Goal: Complete application form

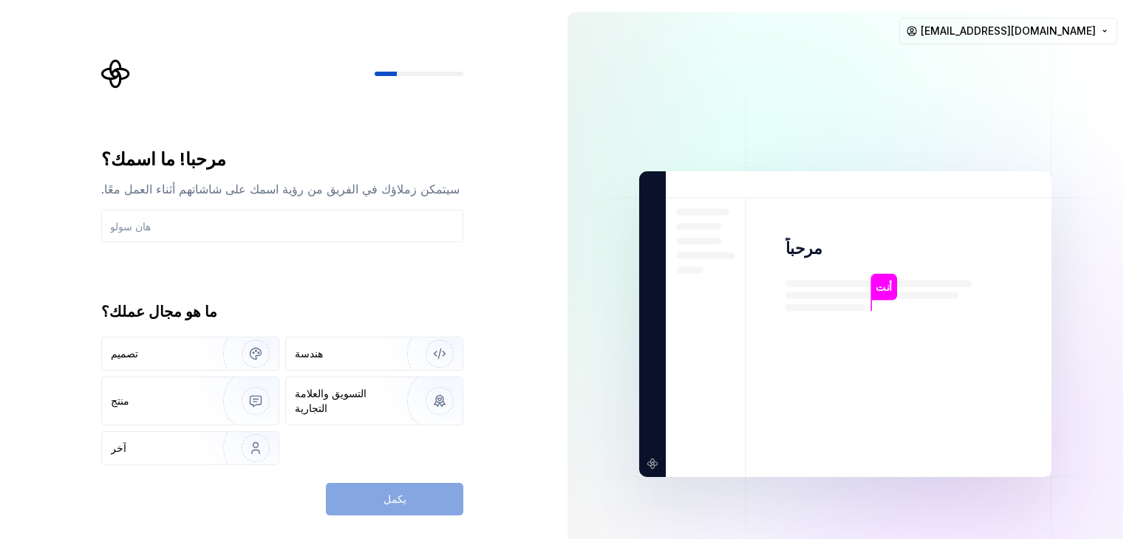
click at [568, 250] on font "مرحباً" at bounding box center [803, 248] width 37 height 19
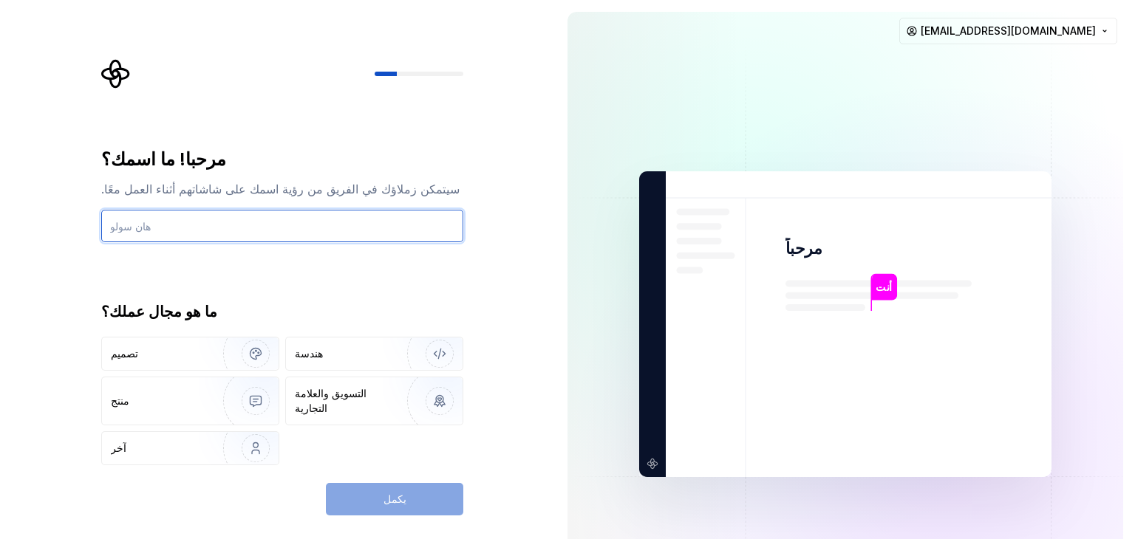
click at [161, 231] on input "text" at bounding box center [282, 226] width 362 height 33
type input "h"
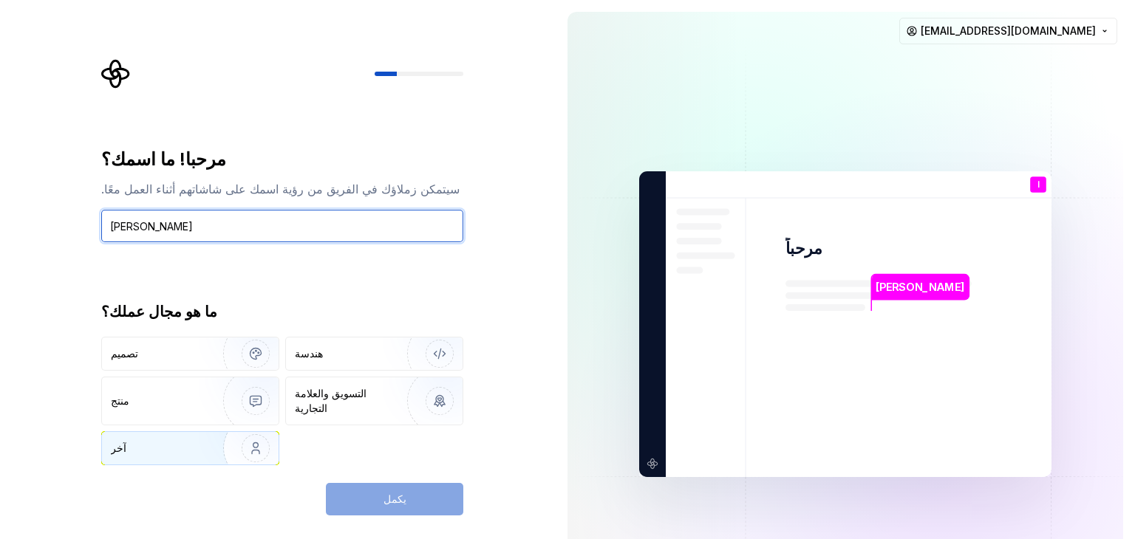
type input "[PERSON_NAME]"
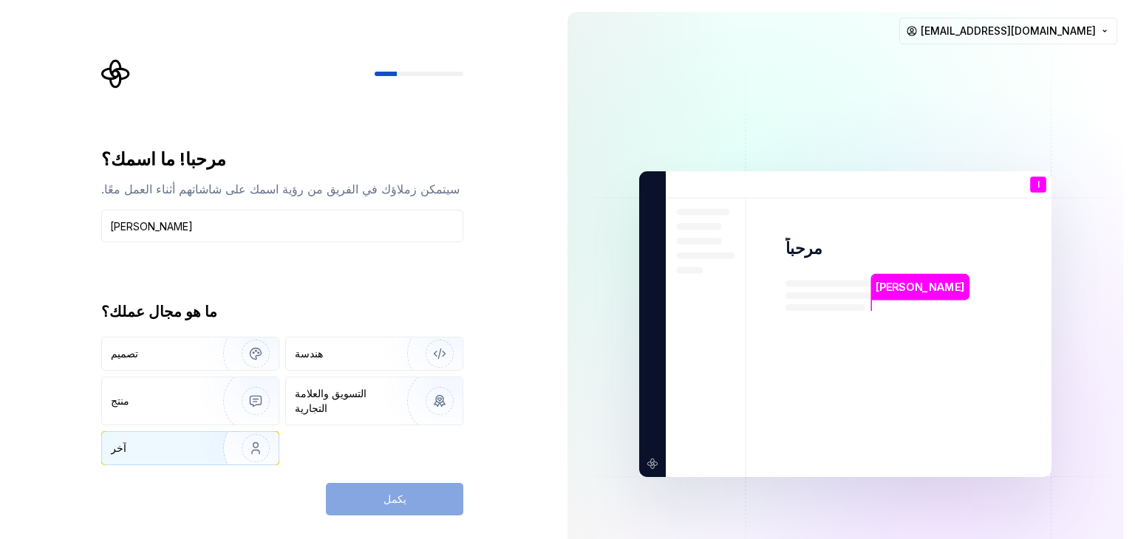
click at [164, 441] on div "آخر" at bounding box center [148, 448] width 75 height 15
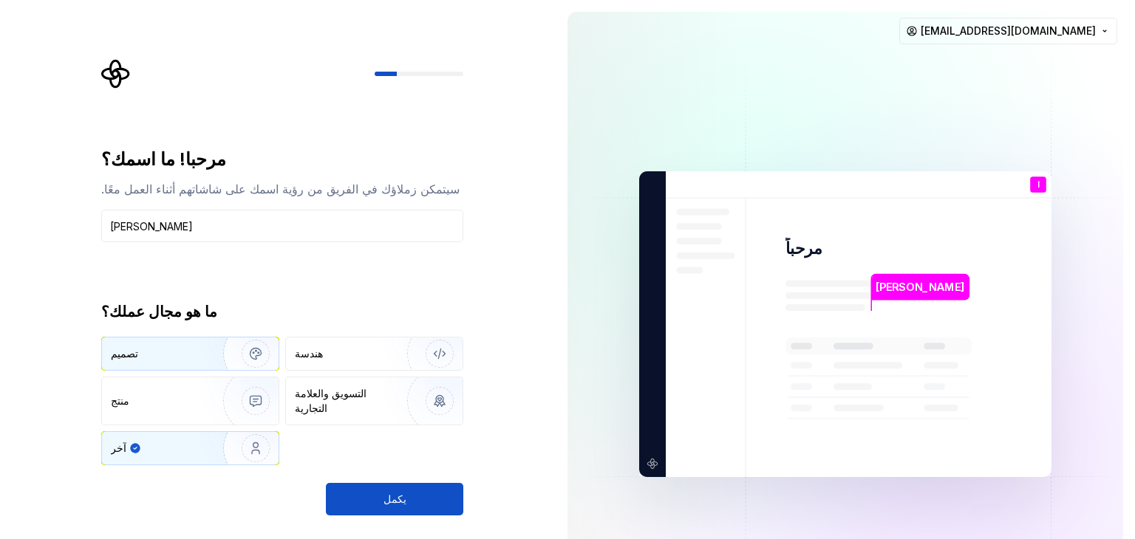
click at [198, 352] on div "تصميم" at bounding box center [190, 354] width 177 height 33
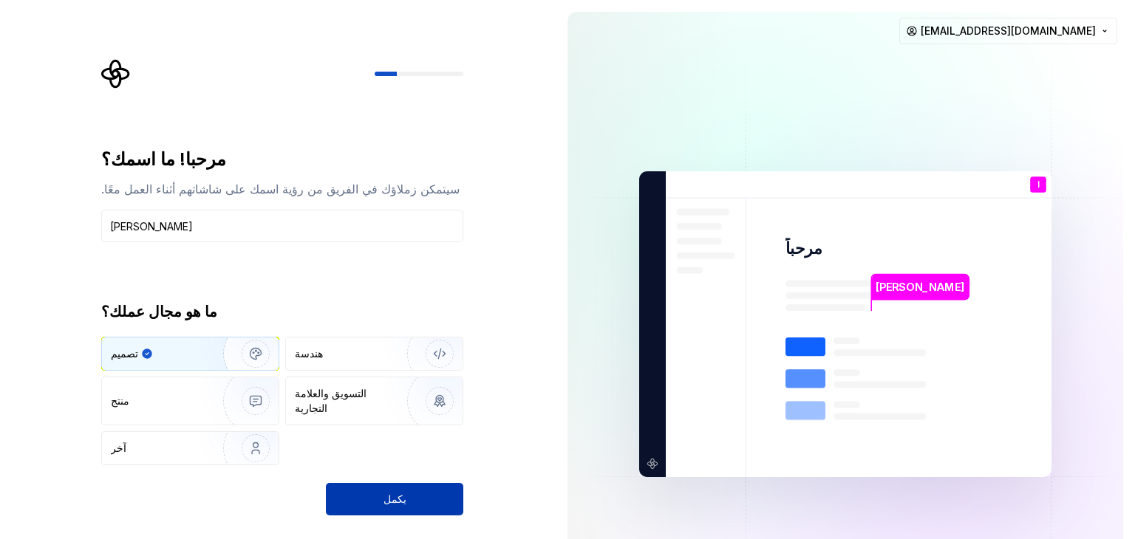
click at [406, 483] on button "يكمل" at bounding box center [394, 499] width 137 height 33
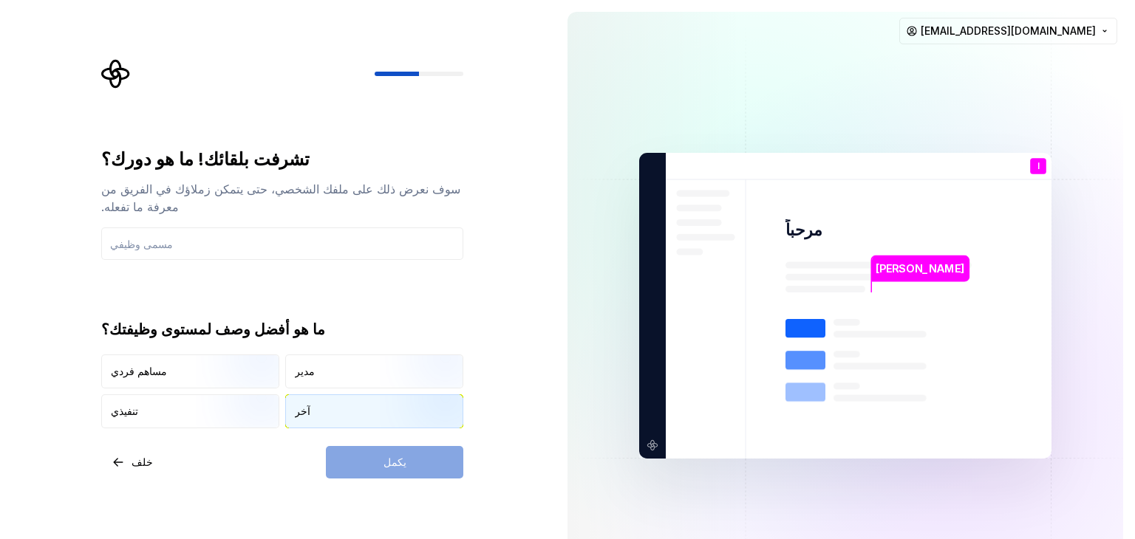
click at [319, 395] on div "آخر" at bounding box center [374, 411] width 177 height 33
click at [141, 228] on input "text" at bounding box center [282, 244] width 362 height 33
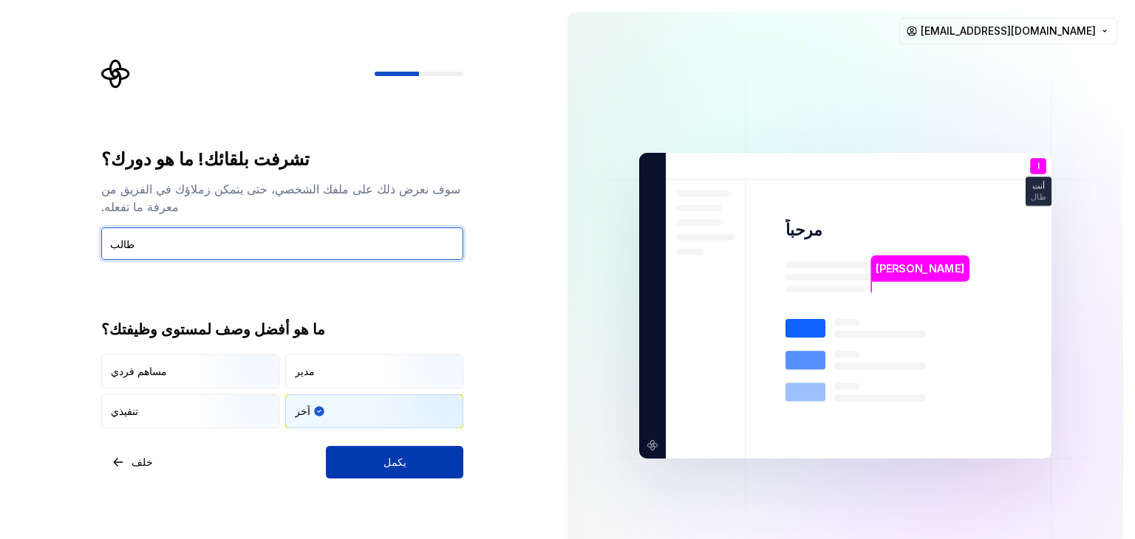
type input "طالب"
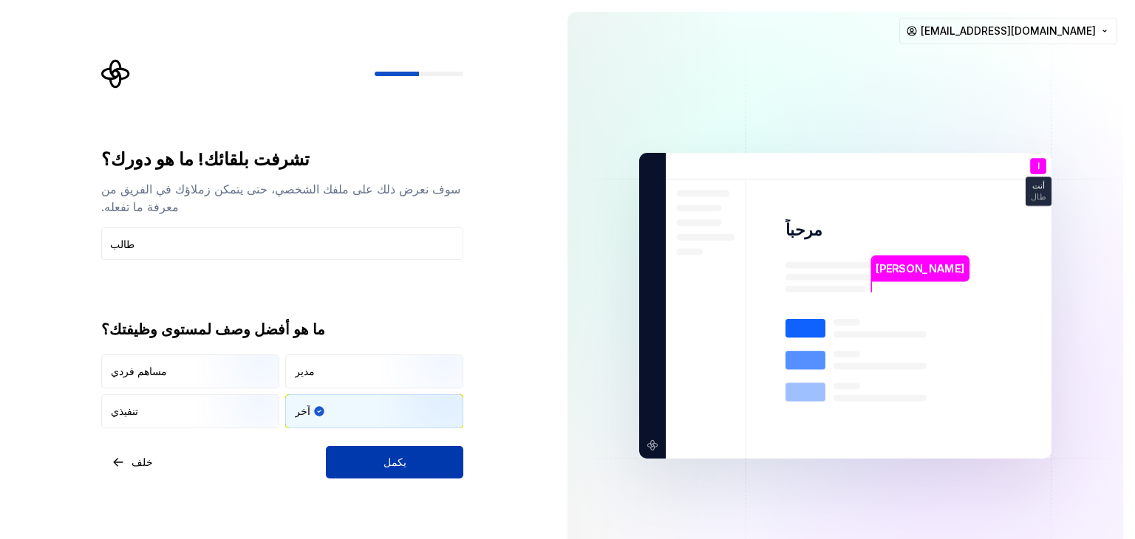
click at [384, 446] on button "يكمل" at bounding box center [394, 462] width 137 height 33
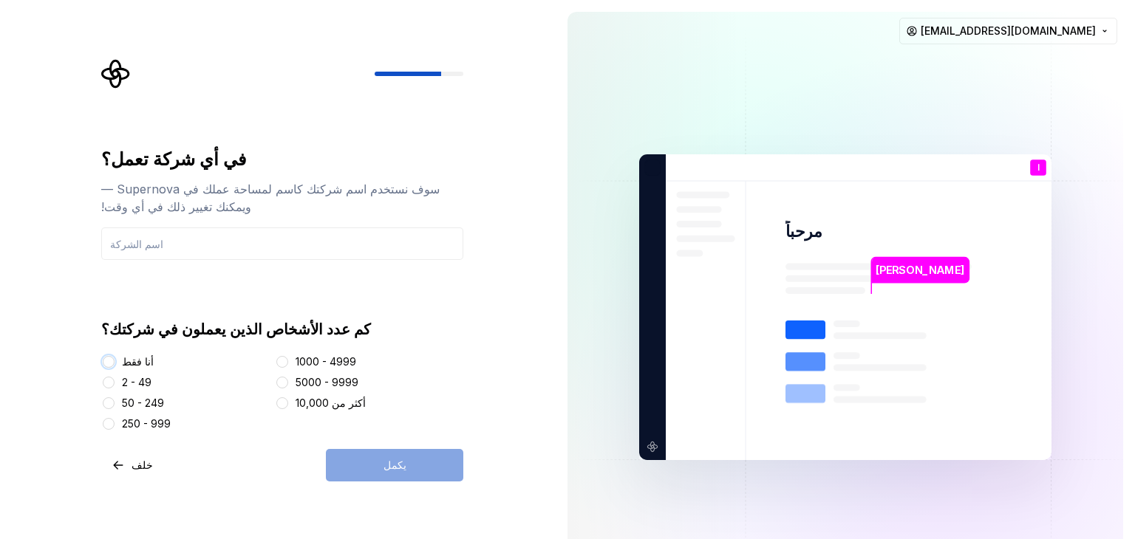
click at [108, 362] on button "أنا فقط" at bounding box center [109, 362] width 12 height 12
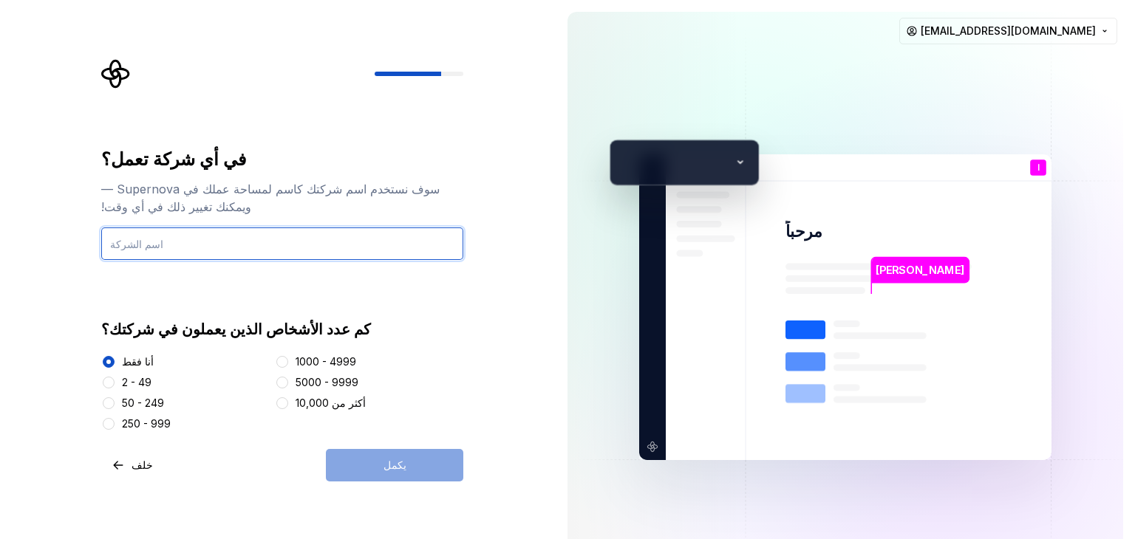
click at [142, 253] on input "text" at bounding box center [282, 244] width 362 height 33
type input "الناظر"
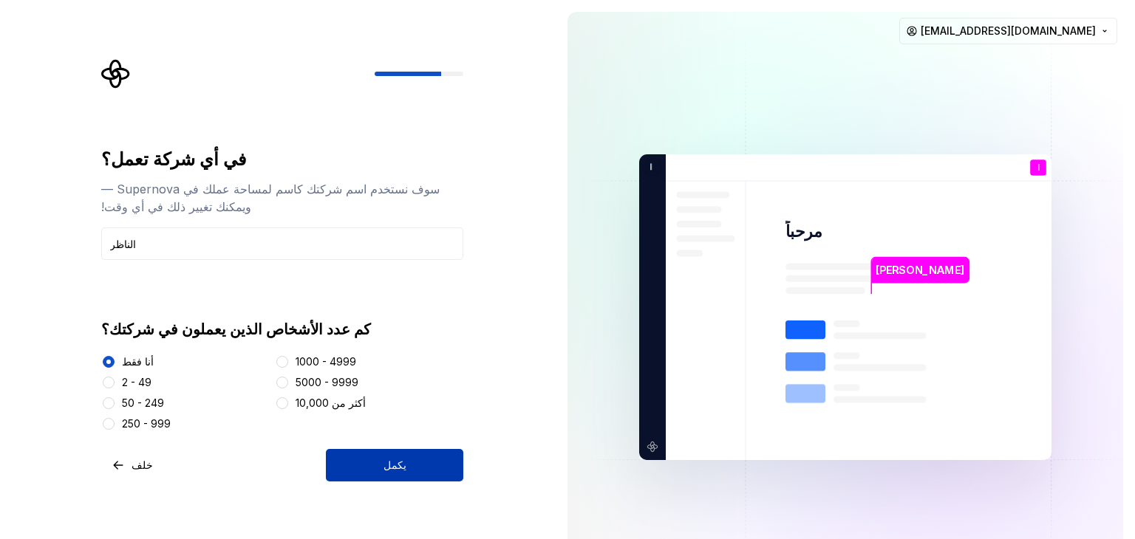
click at [403, 460] on button "يكمل" at bounding box center [394, 465] width 137 height 33
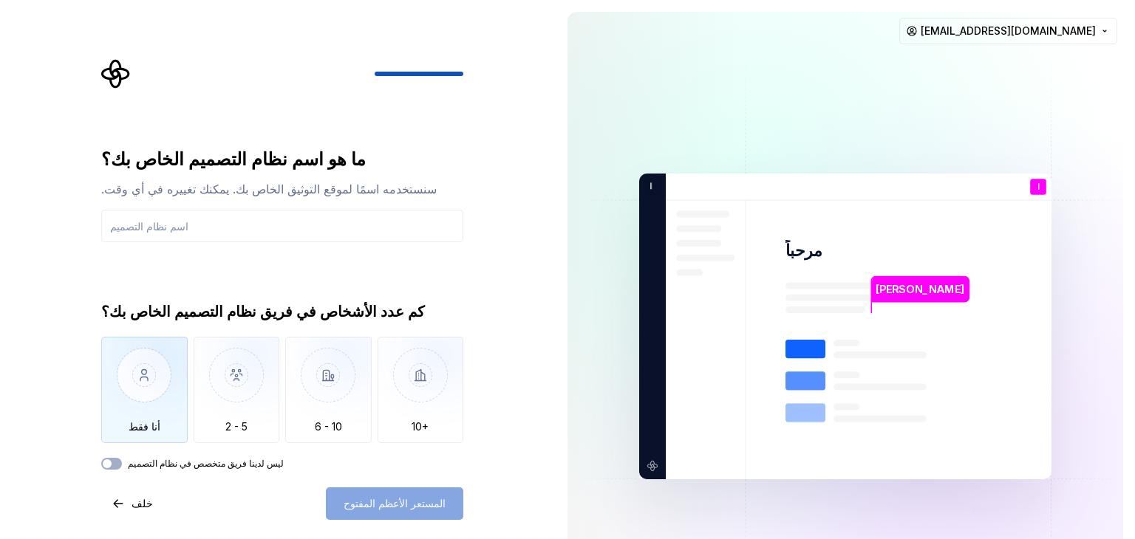
click at [154, 378] on img "button" at bounding box center [144, 386] width 86 height 99
click at [160, 234] on input "text" at bounding box center [282, 226] width 362 height 33
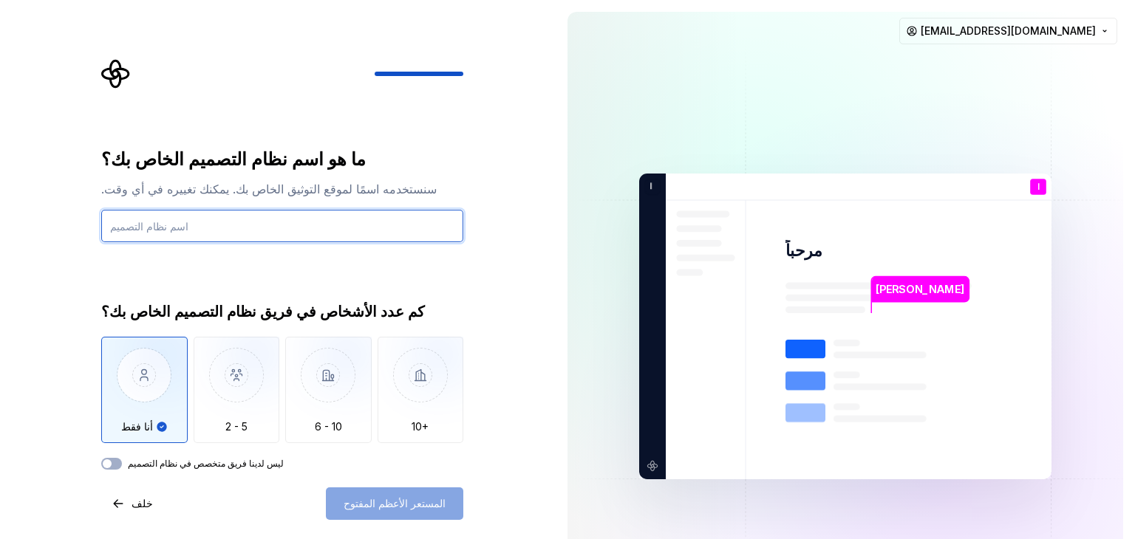
type input "ب"
type input "flutter"
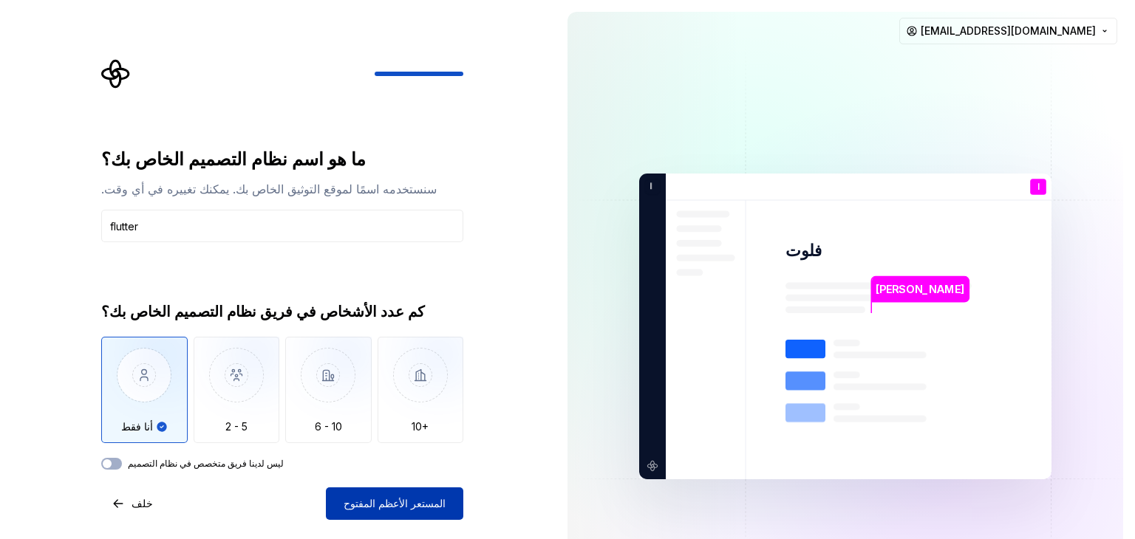
click at [389, 509] on font "المستعر الأعظم المفتوح" at bounding box center [395, 503] width 102 height 13
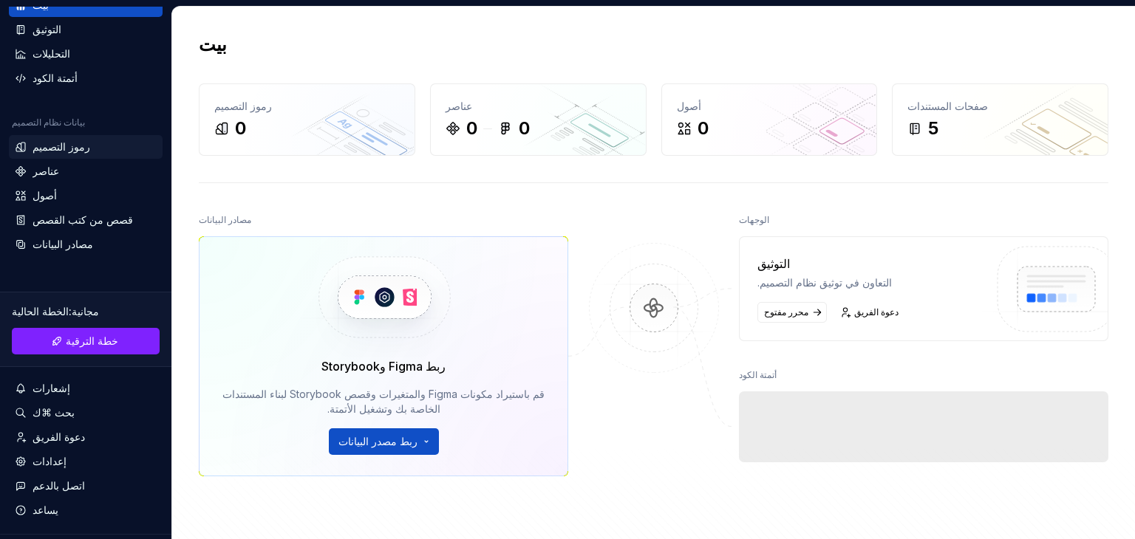
scroll to position [98, 0]
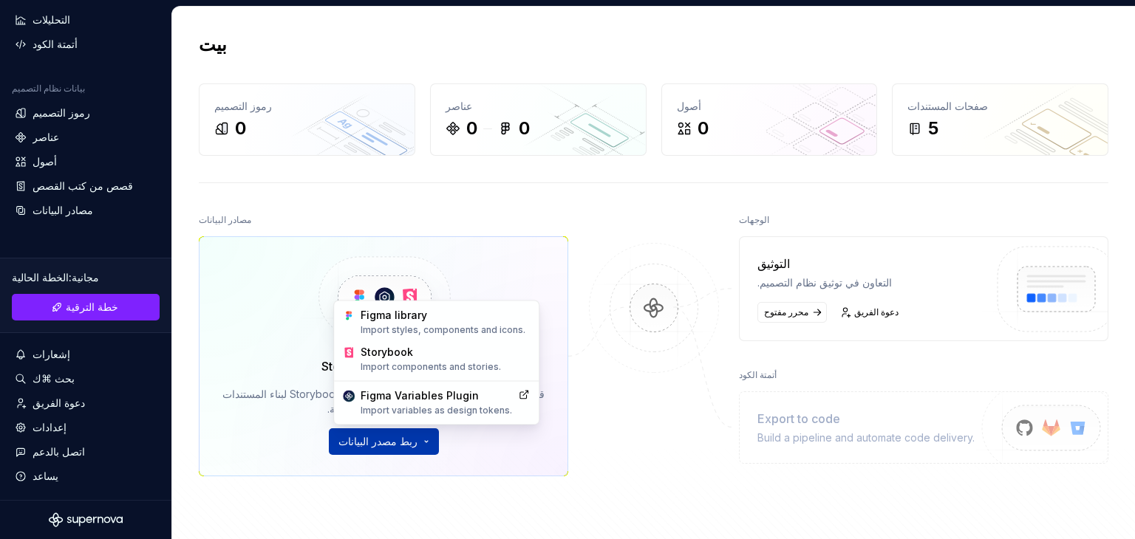
click at [378, 446] on html "النص الأصلي تقييم هذه الترجمة سيتم استخدام ملاحظاتك وآرائك للمساعدة في تحسين "ت…" at bounding box center [567, 269] width 1135 height 539
click at [389, 314] on font "مكتبة فيجما" at bounding box center [386, 315] width 50 height 13
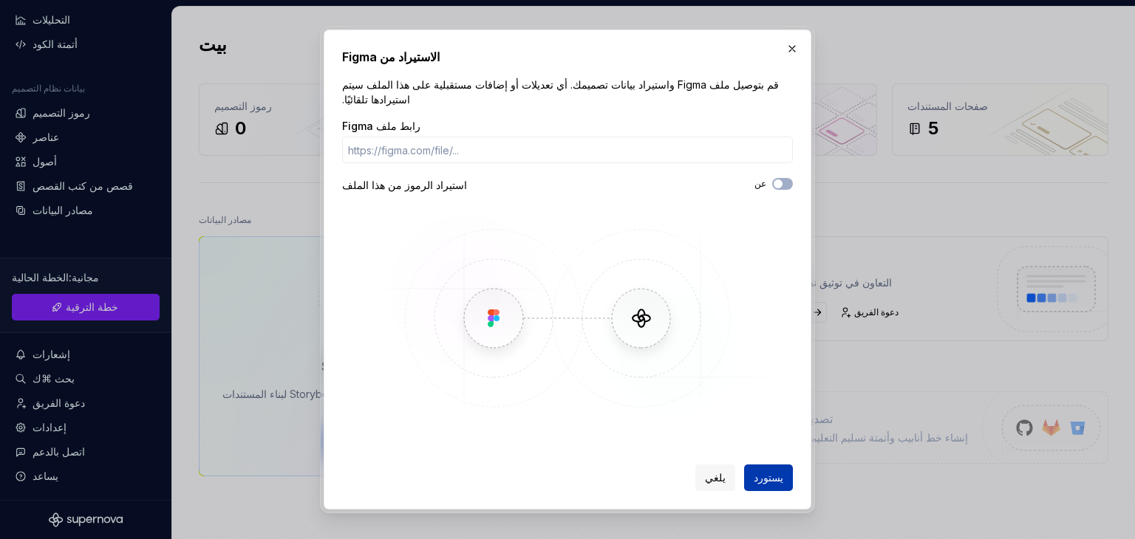
click at [568, 474] on font "يستورد" at bounding box center [769, 477] width 30 height 13
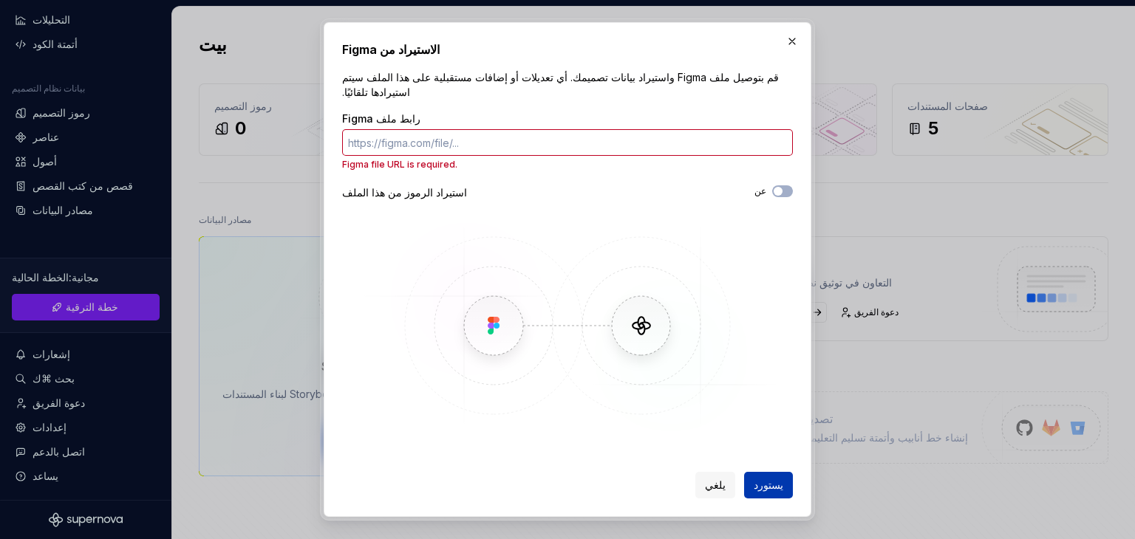
click at [568, 479] on font "يستورد" at bounding box center [769, 485] width 30 height 13
click at [568, 479] on font "يلغي" at bounding box center [715, 485] width 21 height 13
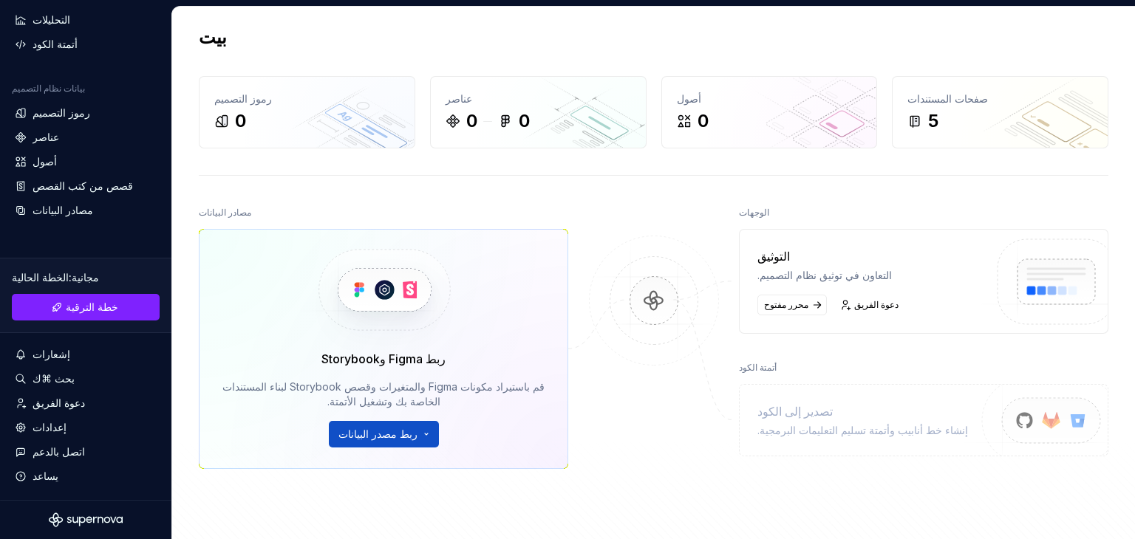
scroll to position [6, 0]
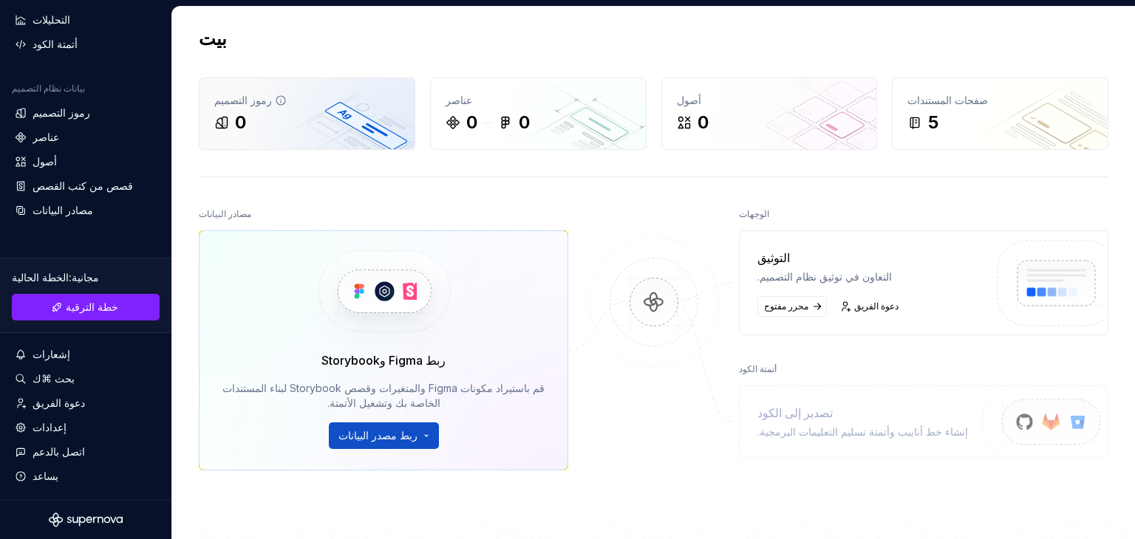
click at [310, 117] on div "0" at bounding box center [306, 123] width 185 height 24
